Goal: Task Accomplishment & Management: Manage account settings

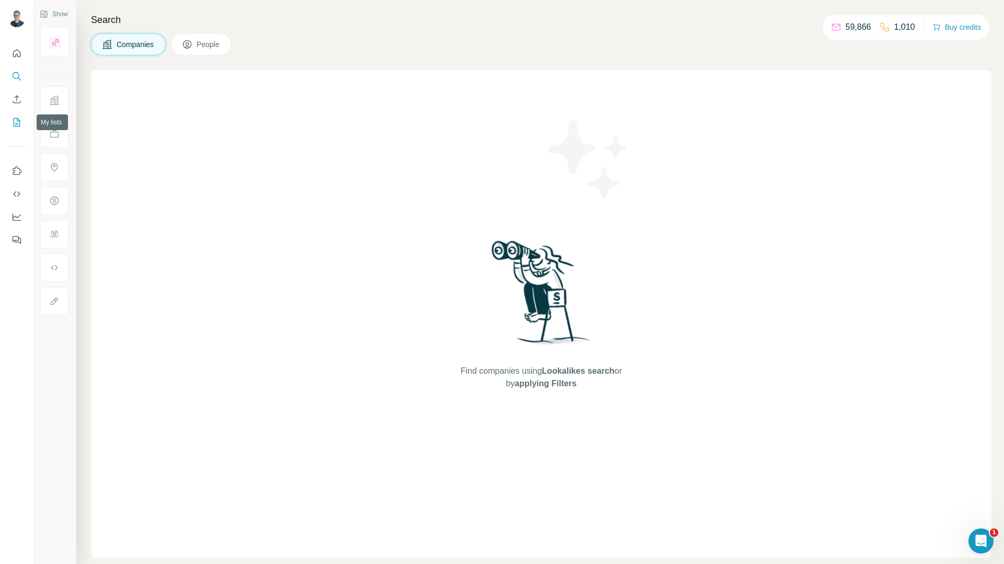
click at [16, 127] on icon "My lists" at bounding box center [17, 122] width 10 height 10
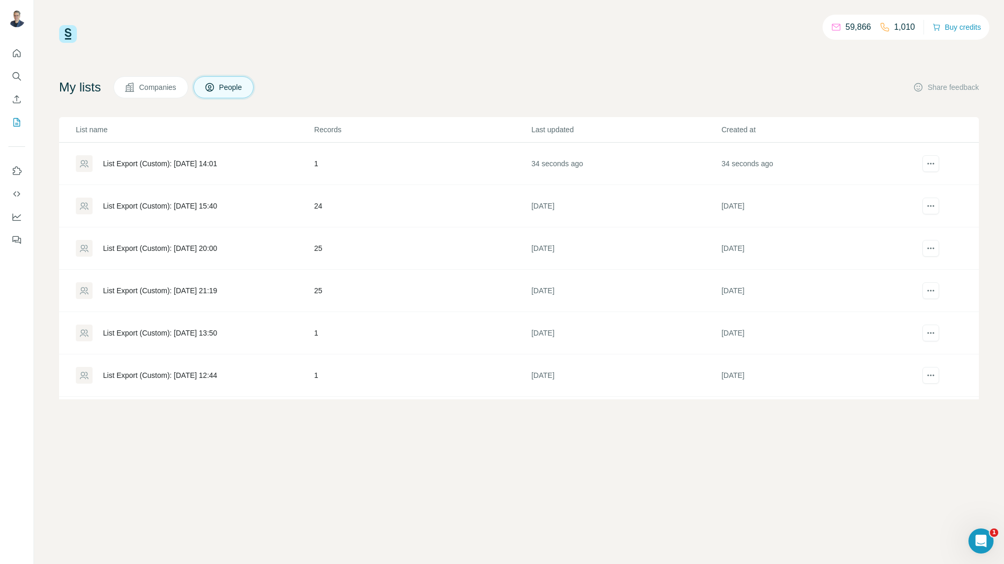
click at [154, 162] on div "List Export (Custom): [DATE] 14:01" at bounding box center [160, 163] width 114 height 10
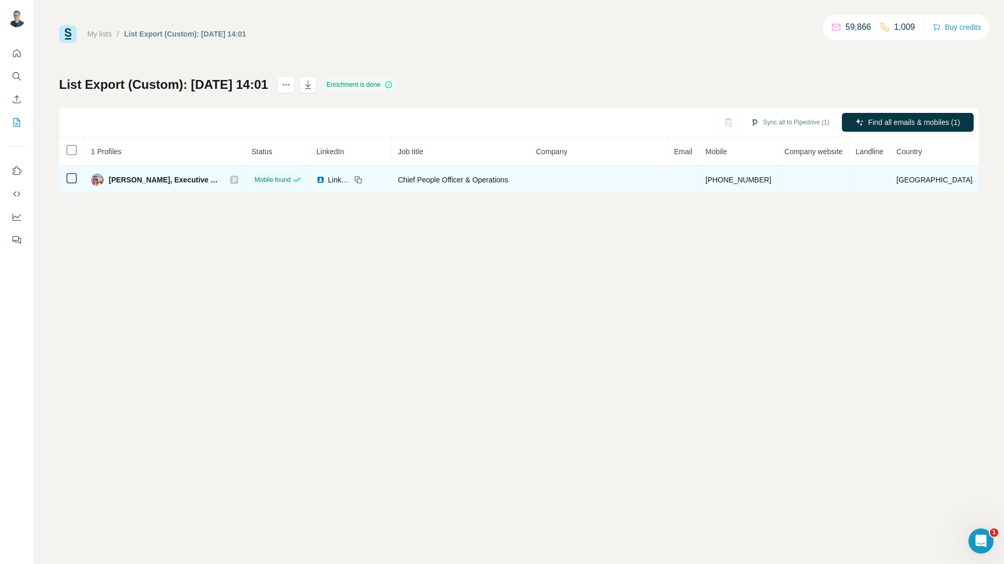
click at [340, 177] on span "LinkedIn" at bounding box center [339, 180] width 23 height 10
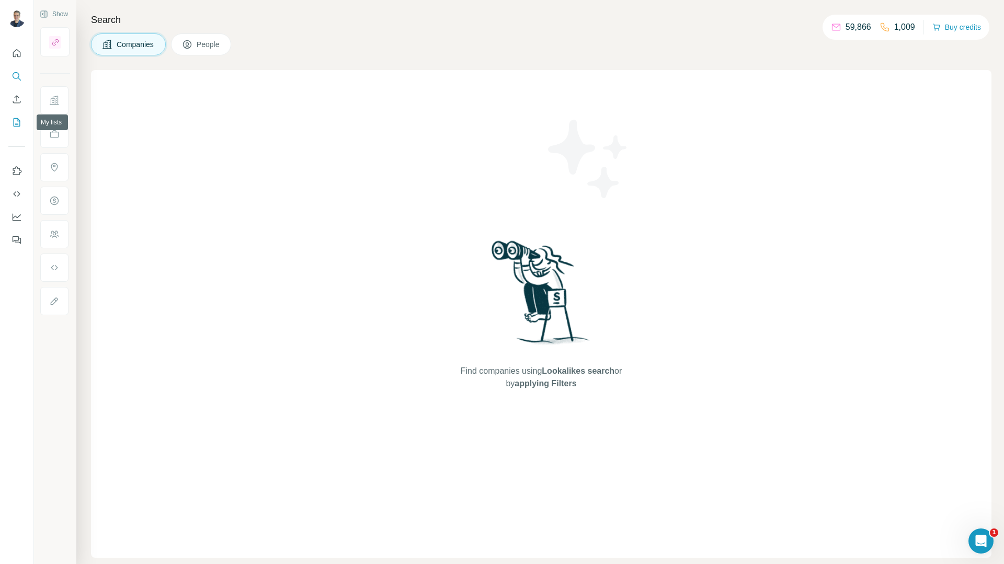
click at [16, 117] on icon "My lists" at bounding box center [17, 122] width 10 height 10
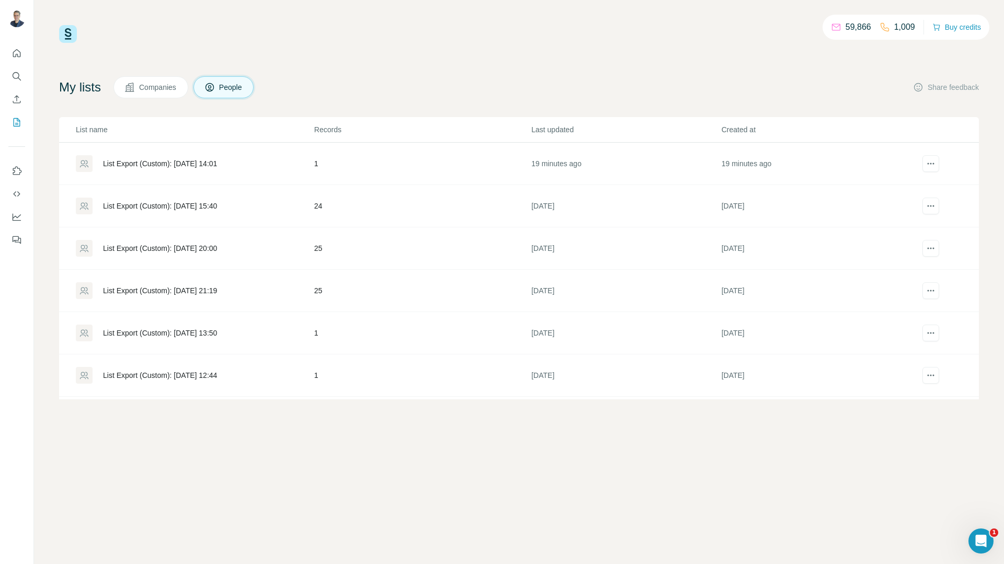
click at [197, 206] on div "List Export (Custom): [DATE] 15:40" at bounding box center [160, 206] width 114 height 10
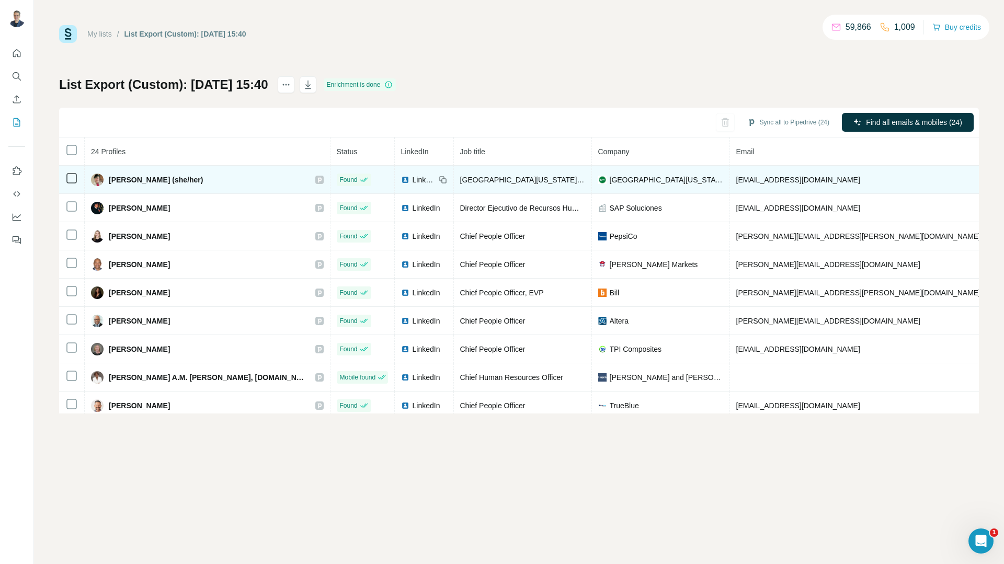
click at [413, 179] on span "LinkedIn" at bounding box center [424, 180] width 23 height 10
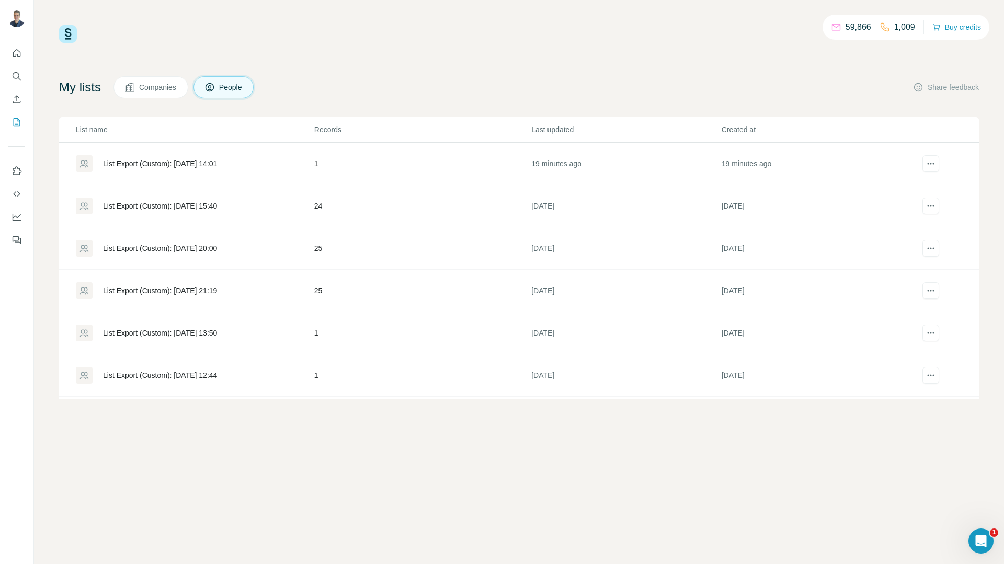
click at [167, 163] on div "List Export (Custom): [DATE] 14:01" at bounding box center [160, 163] width 114 height 10
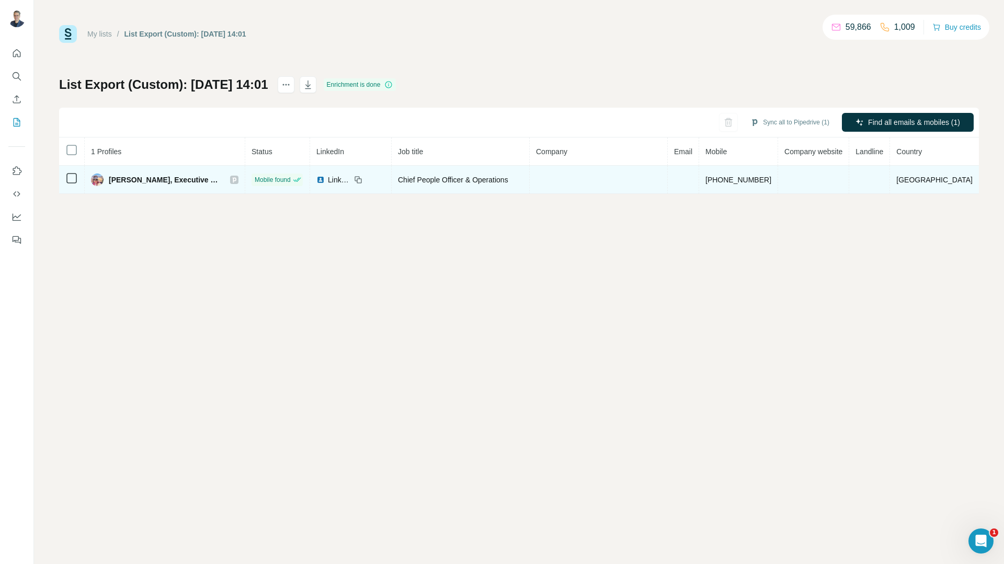
click at [342, 179] on span "LinkedIn" at bounding box center [339, 180] width 23 height 10
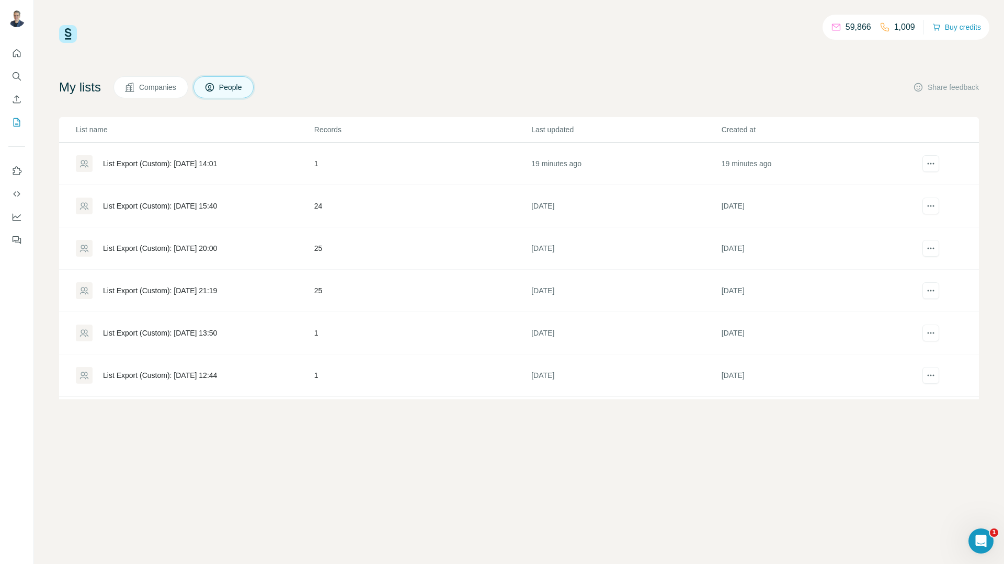
click at [169, 207] on div "List Export (Custom): [DATE] 15:40" at bounding box center [160, 206] width 114 height 10
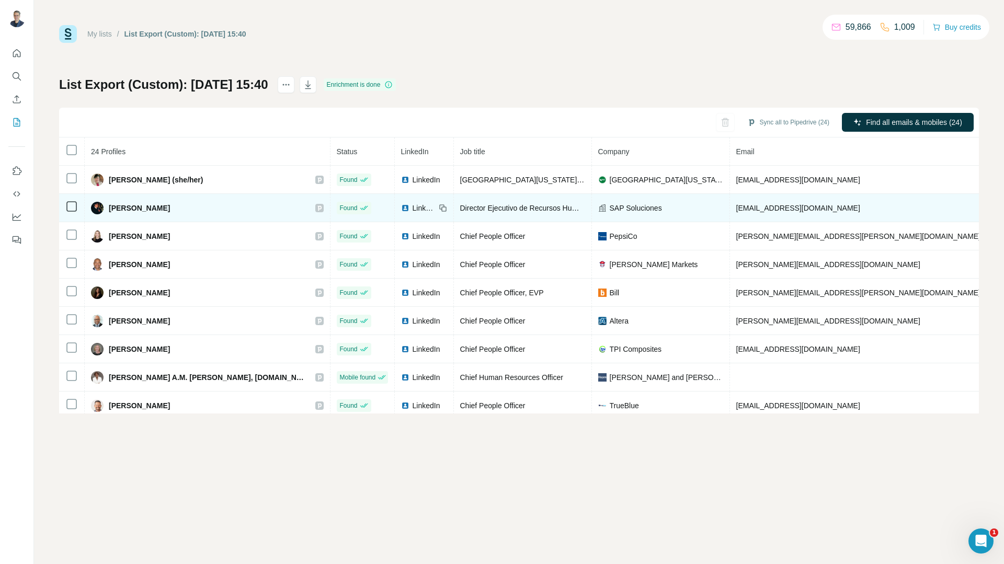
click at [413, 206] on span "LinkedIn" at bounding box center [424, 208] width 23 height 10
